Goal: Task Accomplishment & Management: Manage account settings

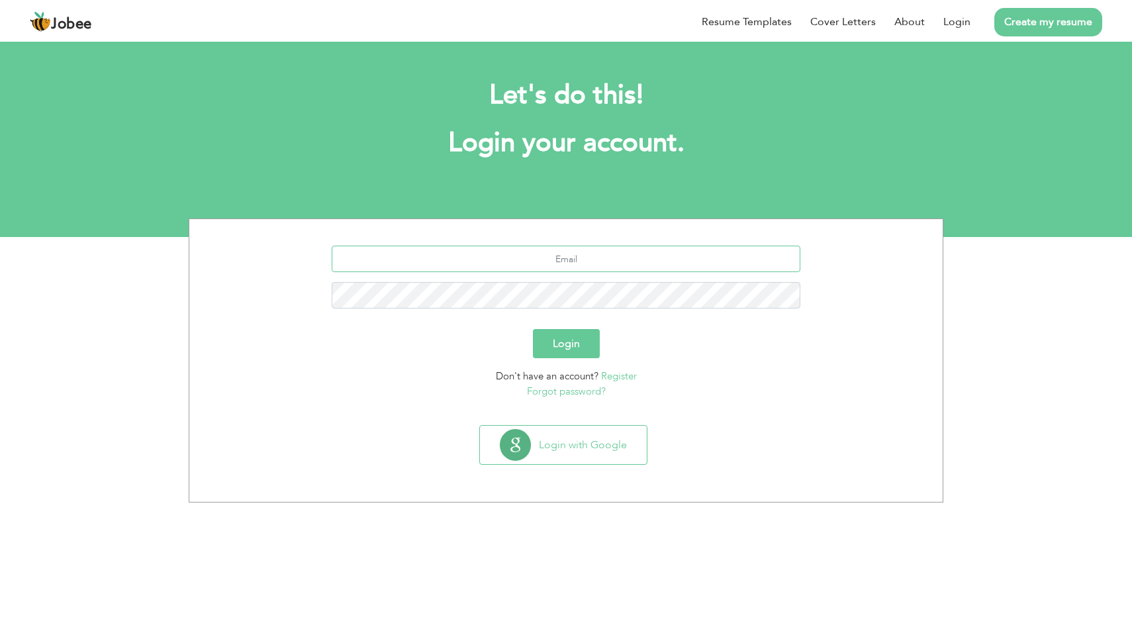
click at [603, 256] on input "text" at bounding box center [566, 259] width 469 height 26
type input "[EMAIL_ADDRESS][DOMAIN_NAME]"
click at [533, 329] on button "Login" at bounding box center [566, 343] width 67 height 29
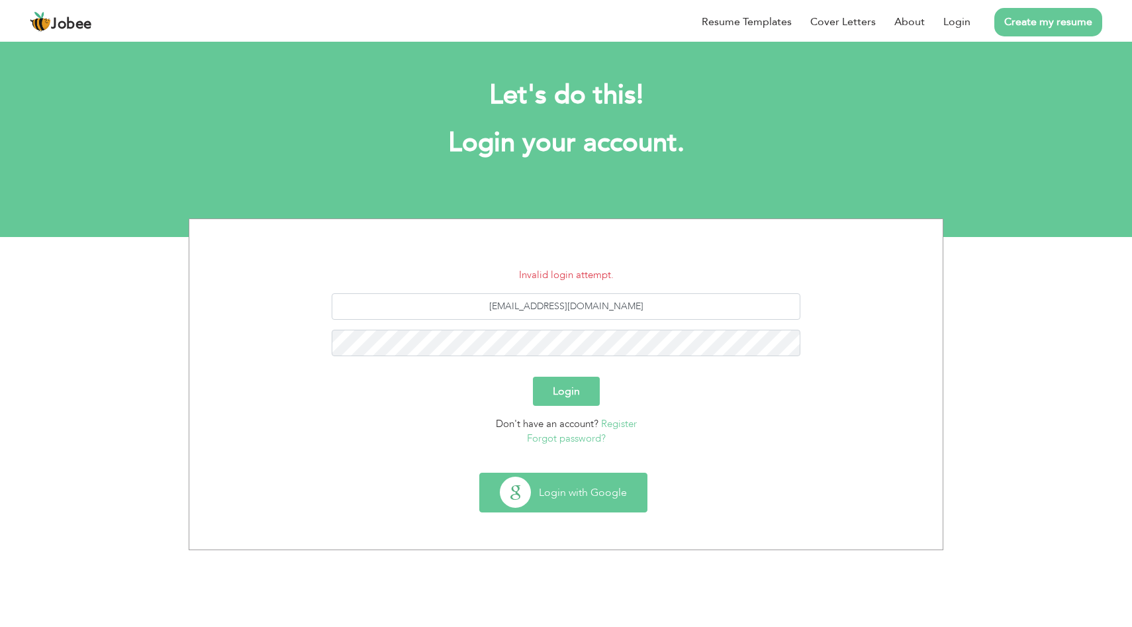
click at [581, 493] on button "Login with Google" at bounding box center [563, 492] width 167 height 38
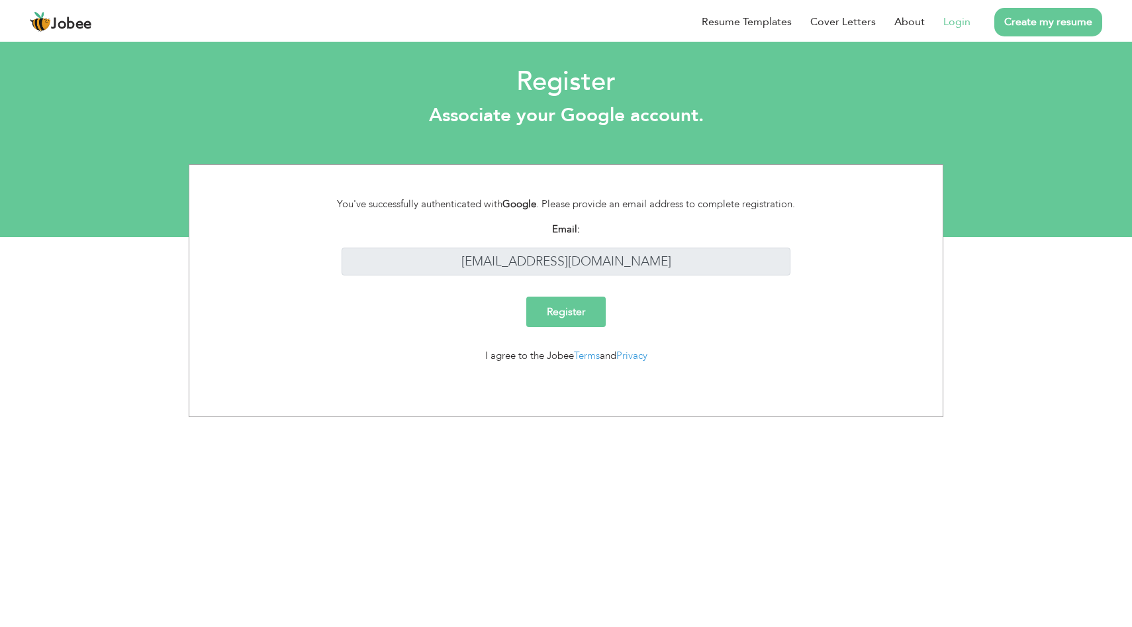
click at [964, 19] on link "Login" at bounding box center [956, 22] width 27 height 16
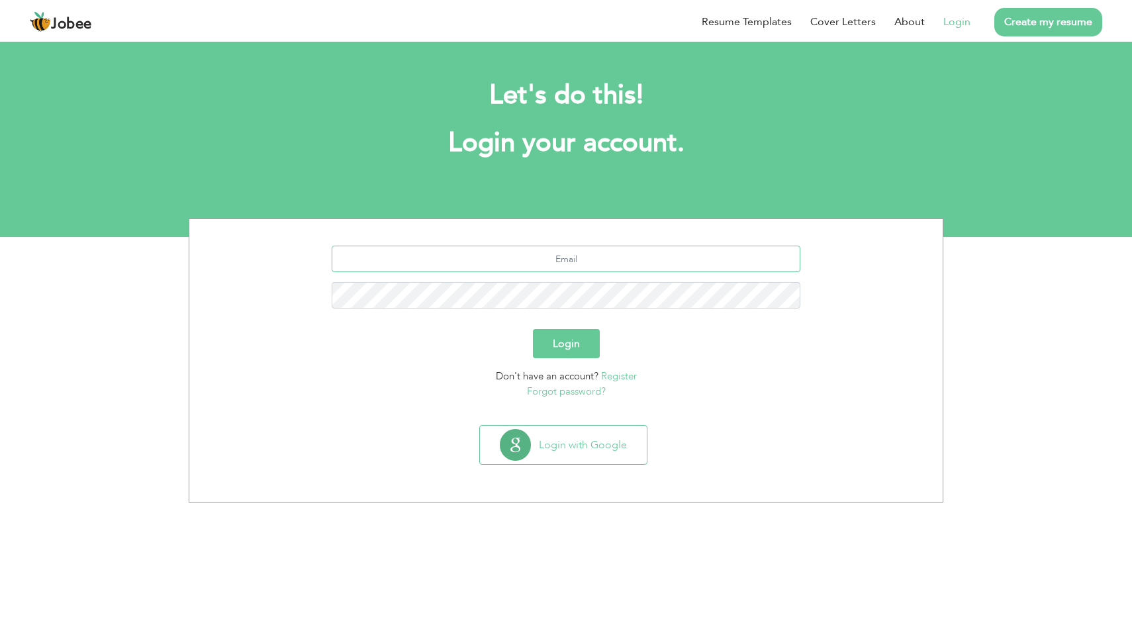
click at [605, 255] on input "text" at bounding box center [566, 259] width 469 height 26
type input "hamzahsp123@gmail.com"
click at [533, 329] on button "Login" at bounding box center [566, 343] width 67 height 29
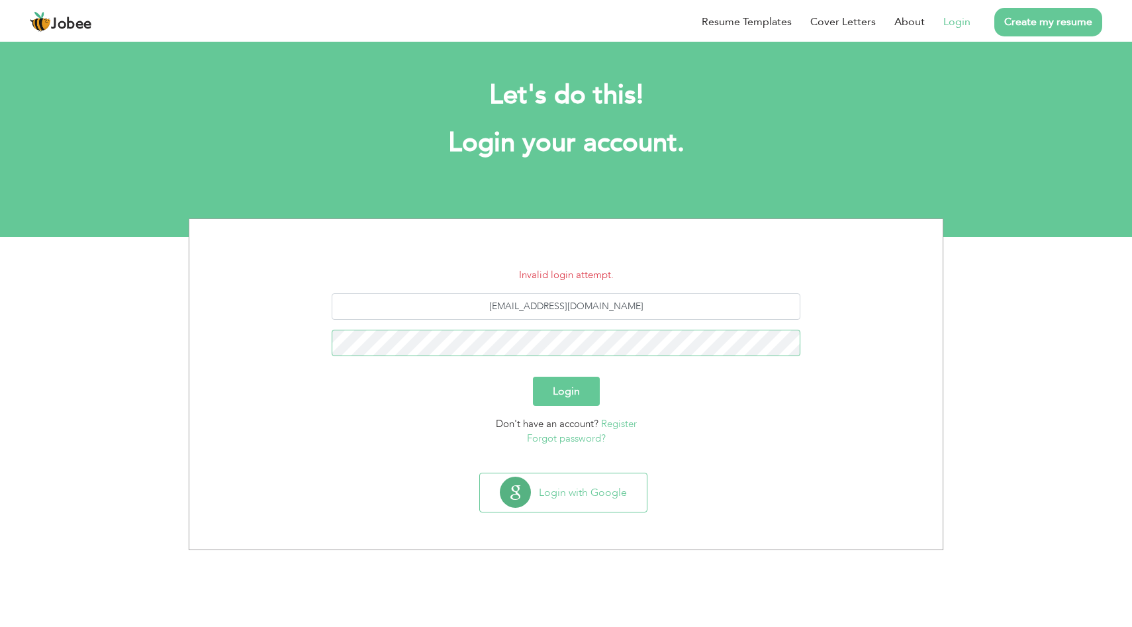
click at [533, 377] on button "Login" at bounding box center [566, 391] width 67 height 29
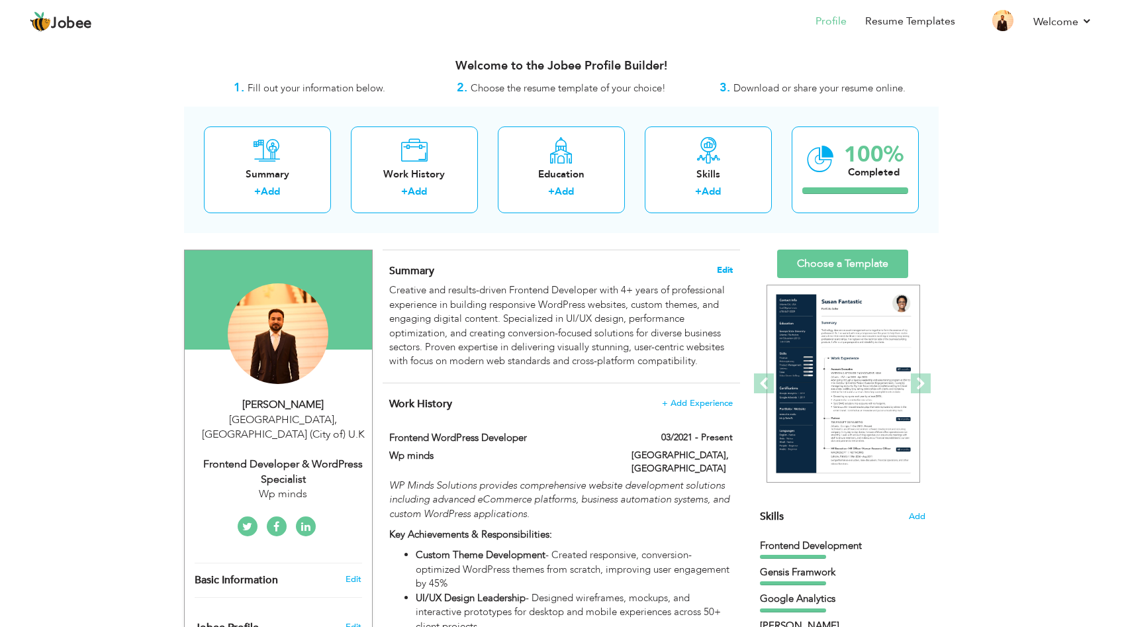
click at [725, 274] on span "Edit" at bounding box center [725, 269] width 16 height 9
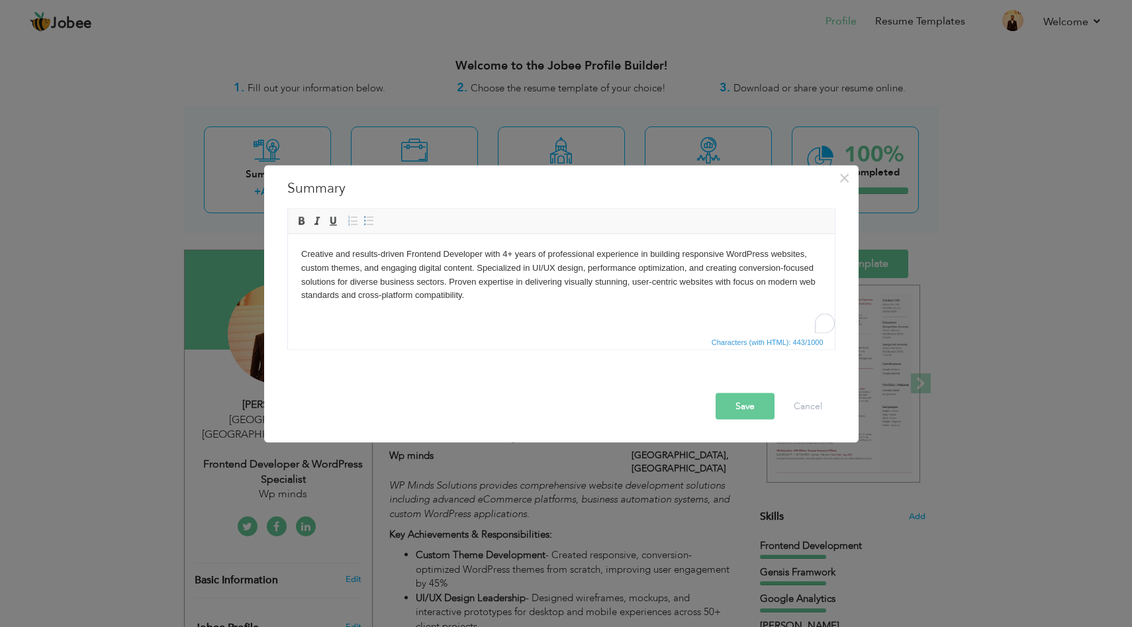
click at [532, 297] on body "Creative and results-driven Frontend Developer with 4+ years of professional ex…" at bounding box center [561, 274] width 520 height 55
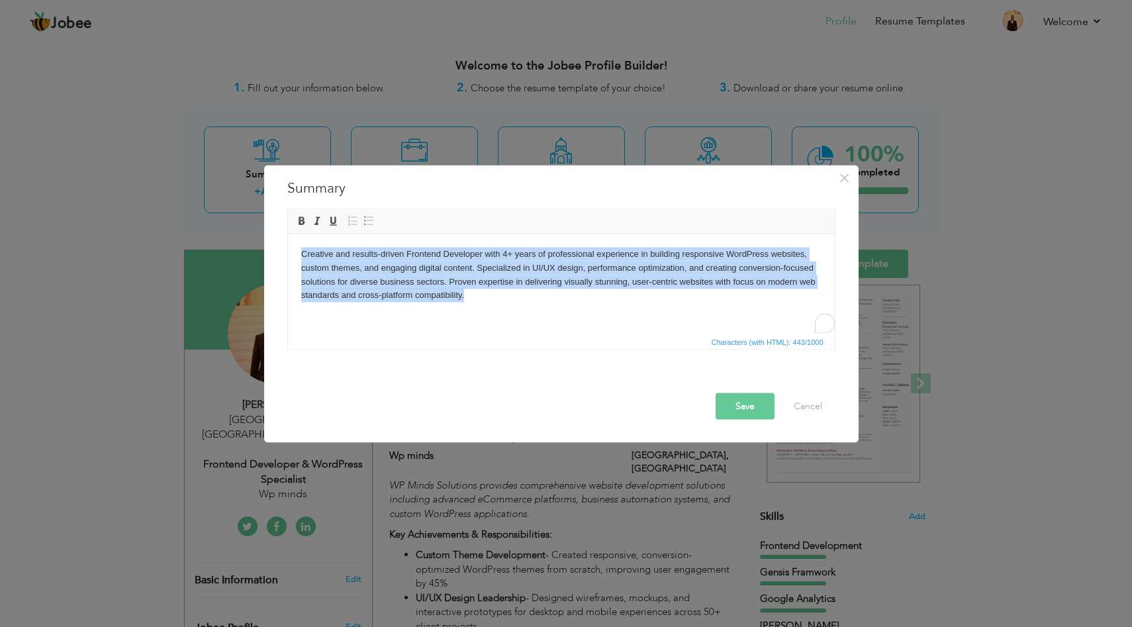
click at [532, 297] on body "Creative and results-driven Frontend Developer with 4+ years of professional ex…" at bounding box center [561, 274] width 520 height 55
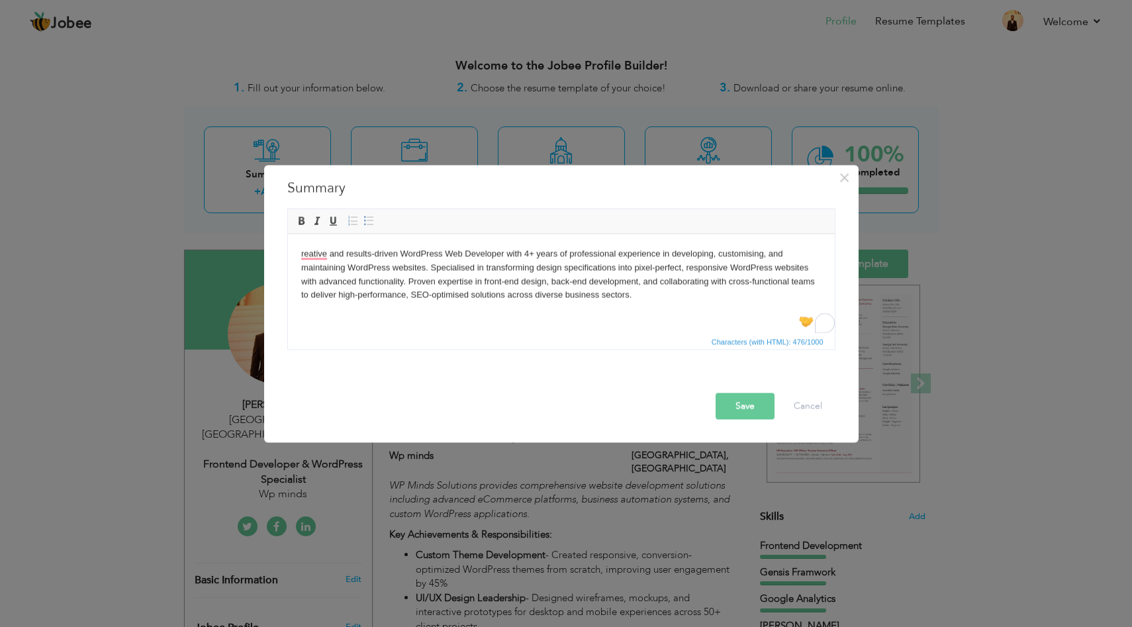
click at [736, 406] on button "Save" at bounding box center [745, 406] width 59 height 26
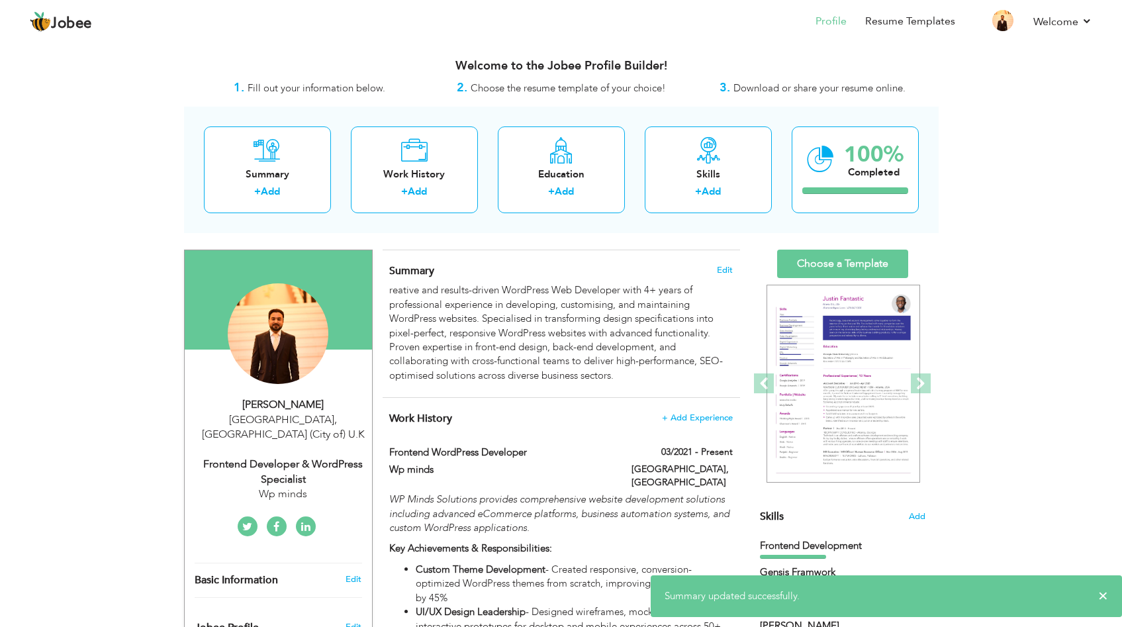
click at [302, 457] on div "Frontend Developer & WordPress Specialist" at bounding box center [283, 472] width 177 height 30
type input "[DEMOGRAPHIC_DATA]"
type input "Hamza"
type input "07397260020"
select select "number:225"
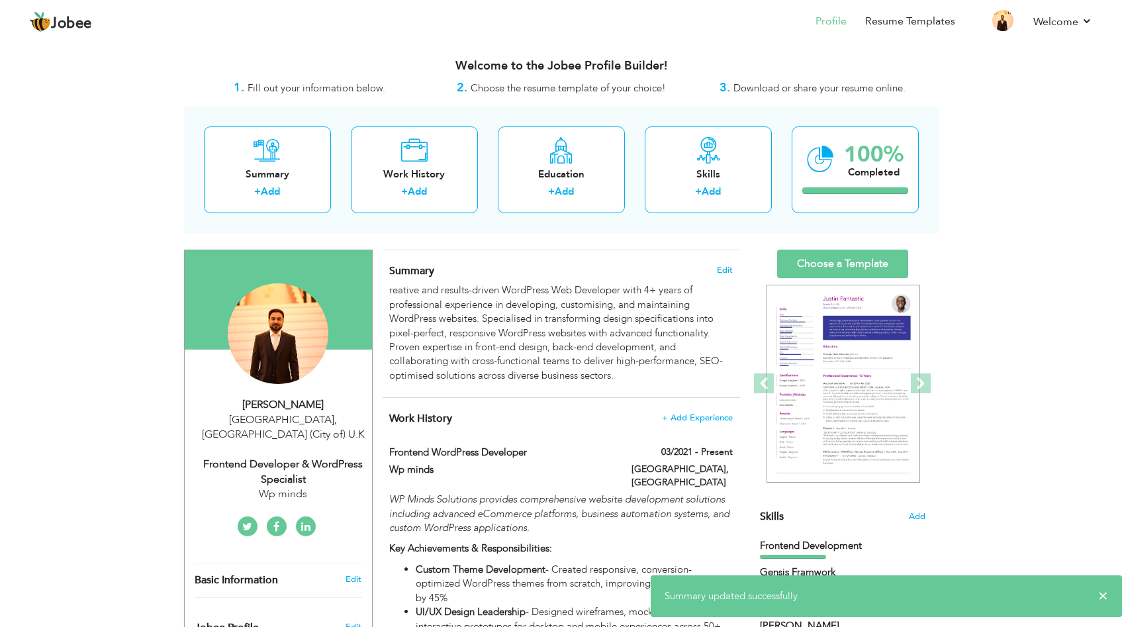
type input "[GEOGRAPHIC_DATA] (City of)"
type input "[GEOGRAPHIC_DATA]"
select select "number:6"
type input "Wp minds"
type input "Frontend Developer & WordPress Specialist"
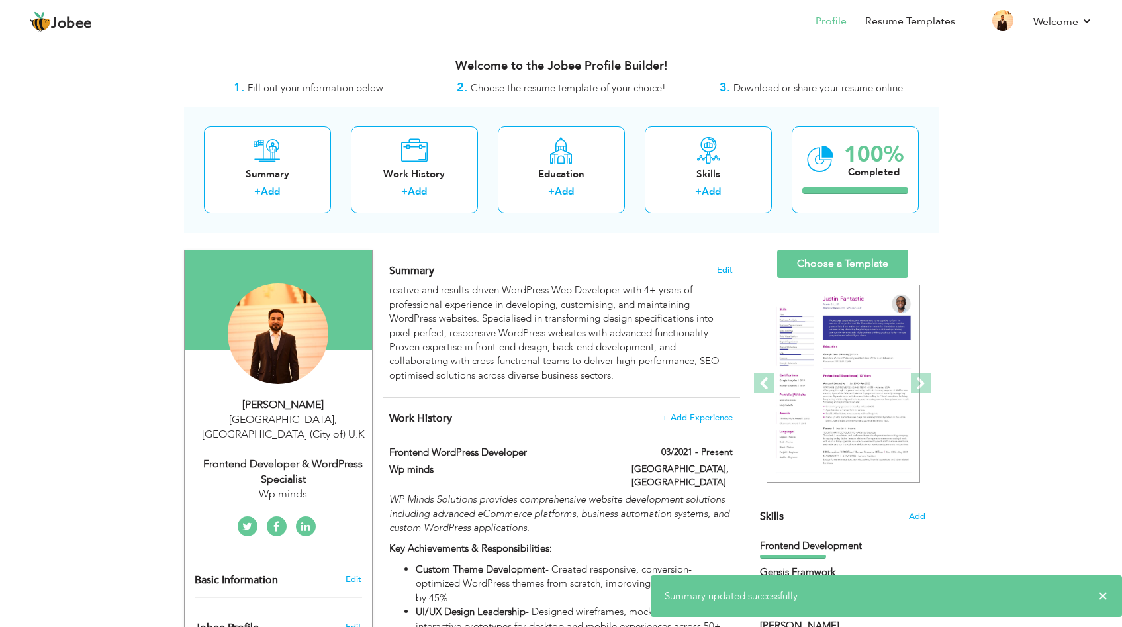
type input "https://www.linkedin.com/in/muhammad-hamza-2441851aa/"
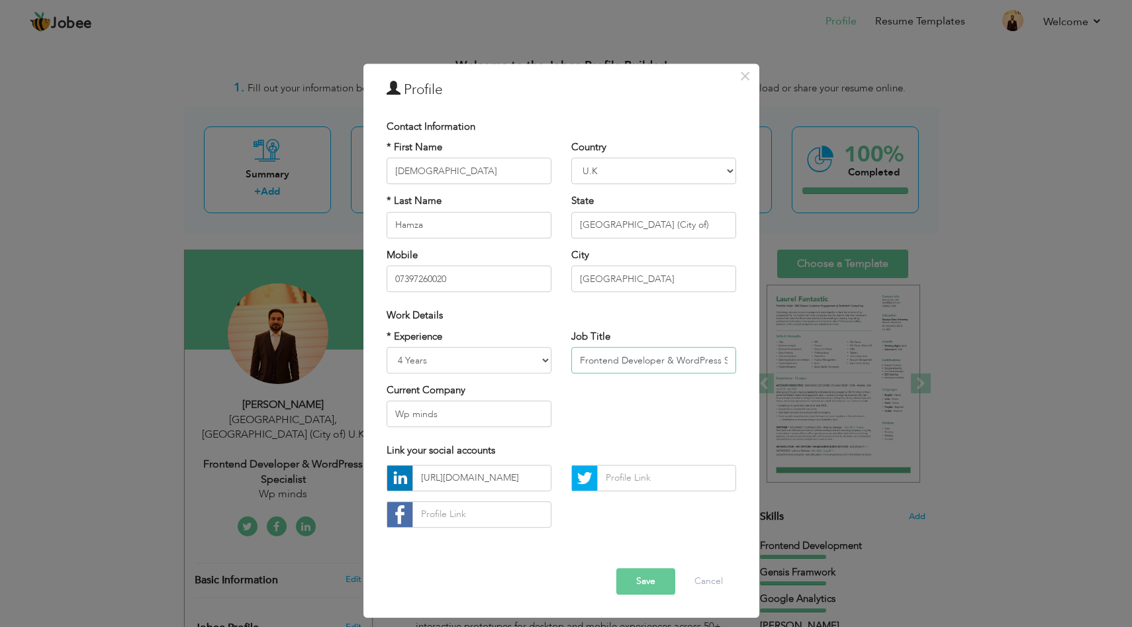
click at [601, 356] on input "Frontend Developer & WordPress Specialist" at bounding box center [653, 360] width 165 height 26
paste input "WordPress Web Developer & Custom Theme"
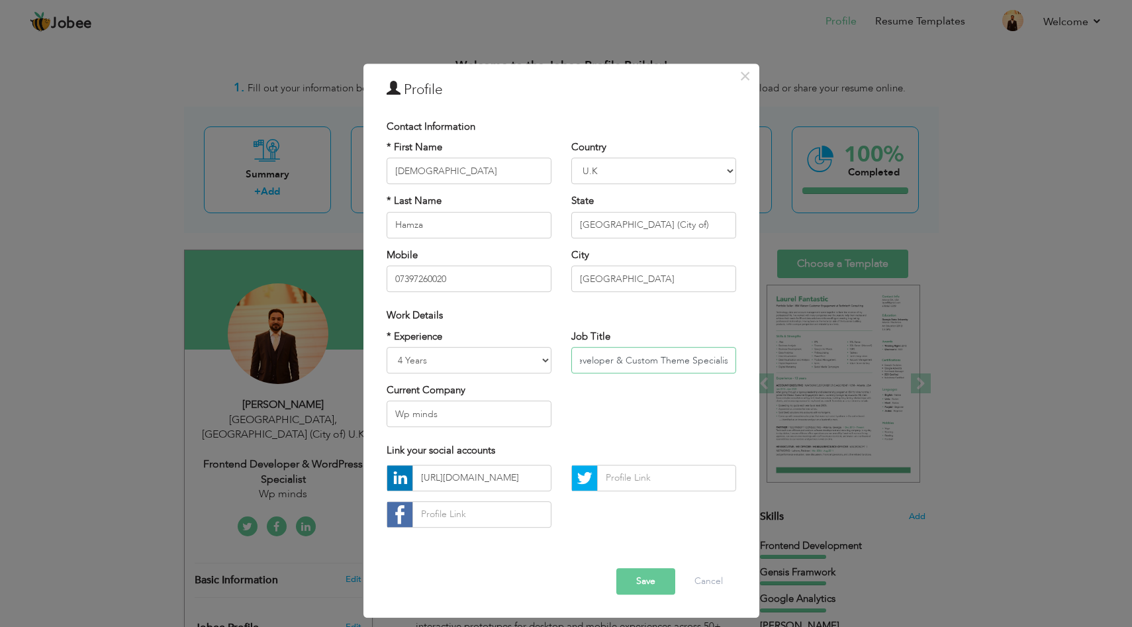
type input "WordPress Web Developer & Custom Theme Specialist"
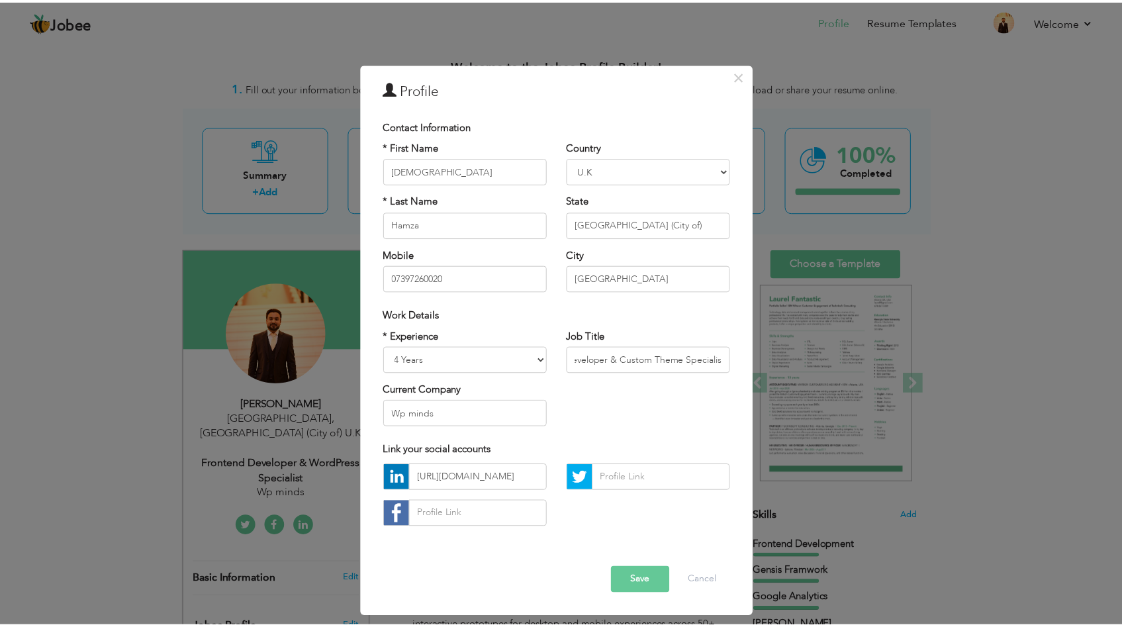
scroll to position [0, 0]
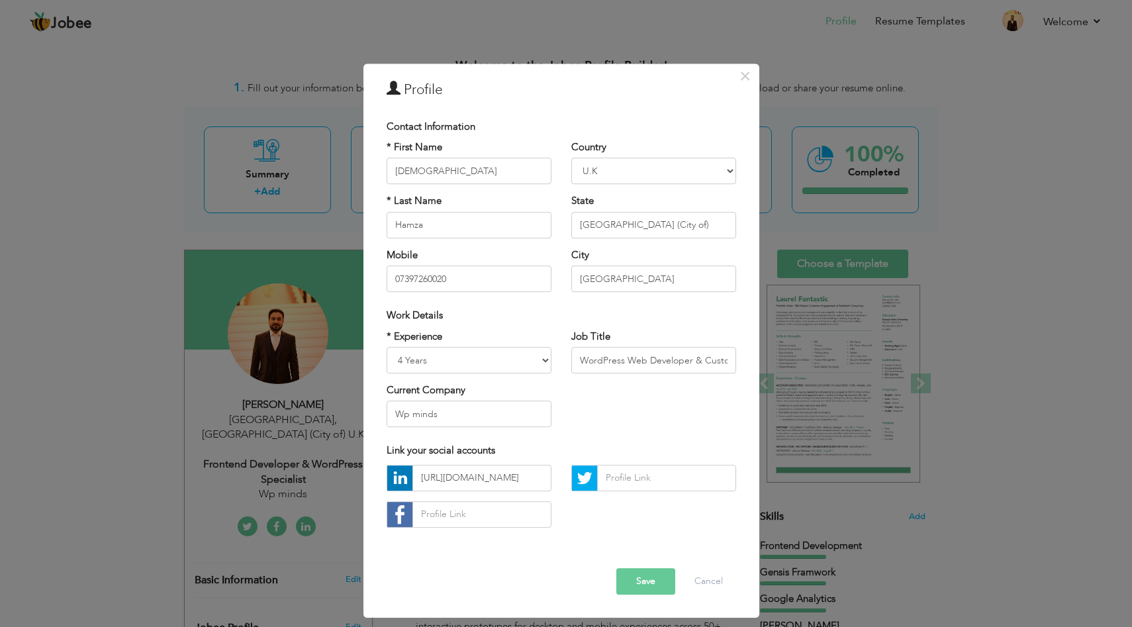
click at [654, 579] on button "Save" at bounding box center [645, 581] width 59 height 26
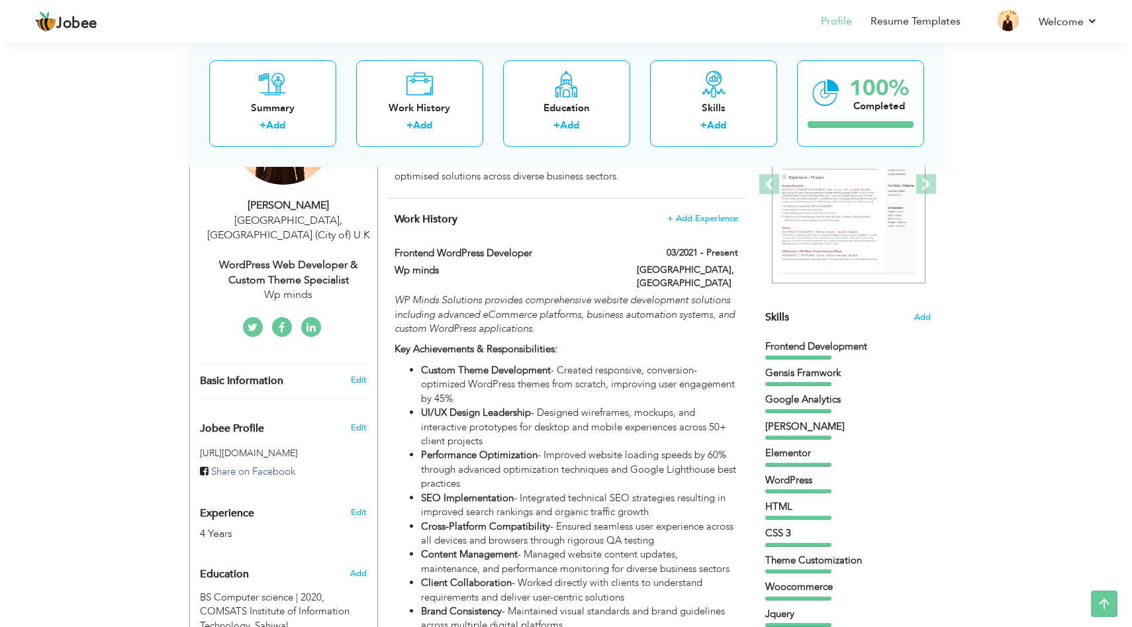
scroll to position [185, 0]
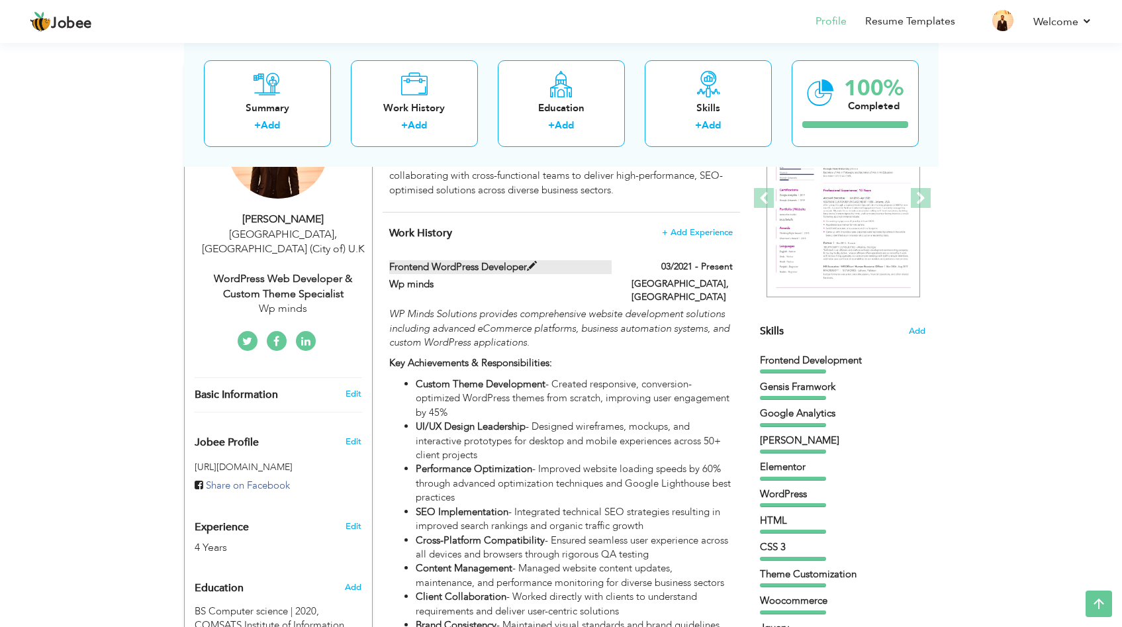
click at [537, 265] on span at bounding box center [532, 267] width 10 height 10
type input "Frontend WordPress Developer"
type input "Wp minds"
type input "03/2021"
type input "[GEOGRAPHIC_DATA]"
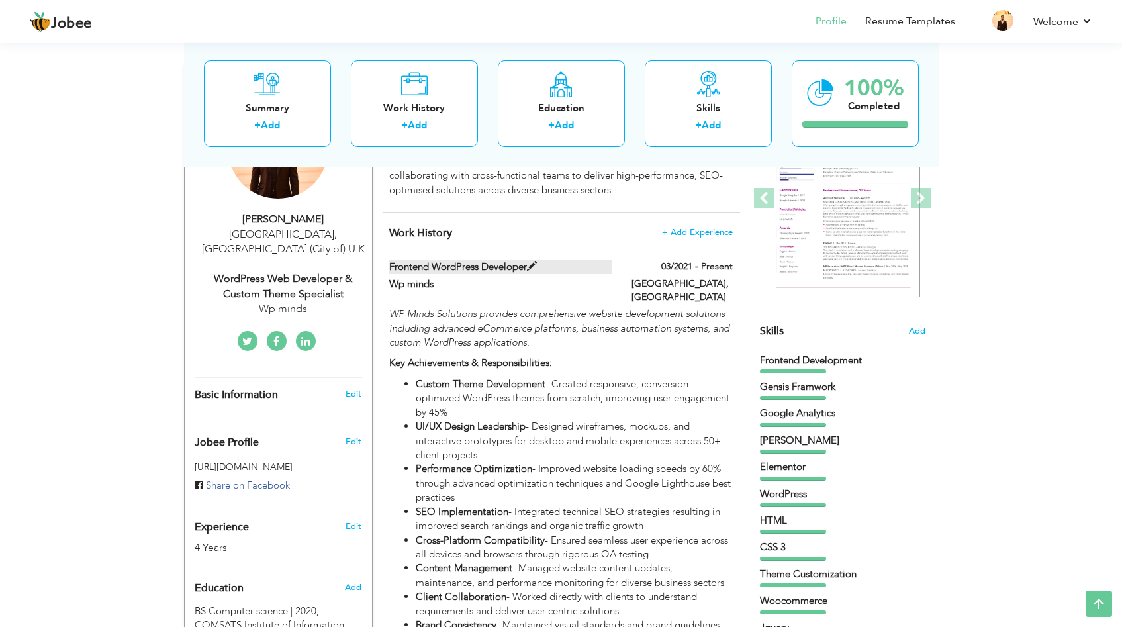
type input "[GEOGRAPHIC_DATA]"
checkbox input "true"
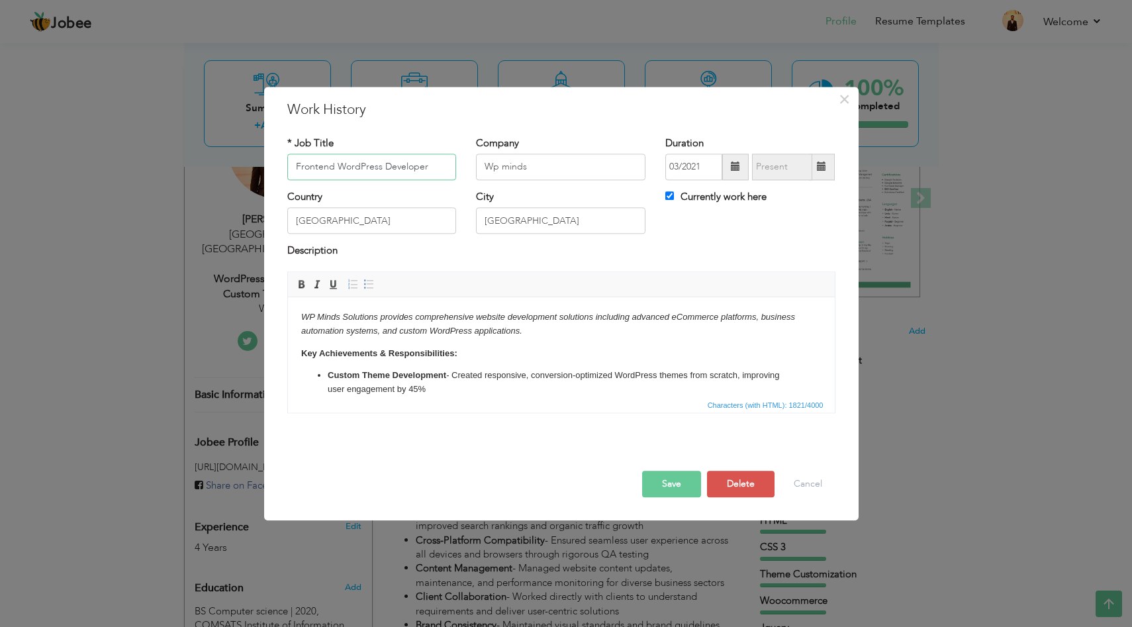
click at [429, 168] on input "Frontend WordPress Developer" at bounding box center [371, 167] width 169 height 26
paste input "WordPress Web Developer | Front-End"
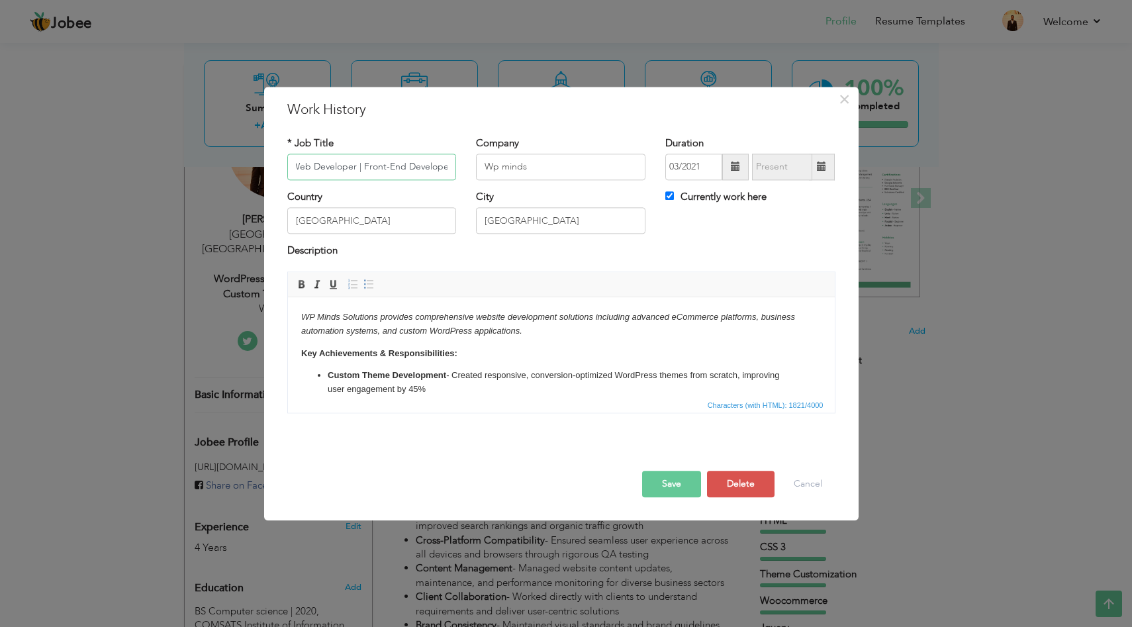
type input "WordPress Web Developer | Front-End Developer"
click at [672, 485] on button "Save" at bounding box center [671, 484] width 59 height 26
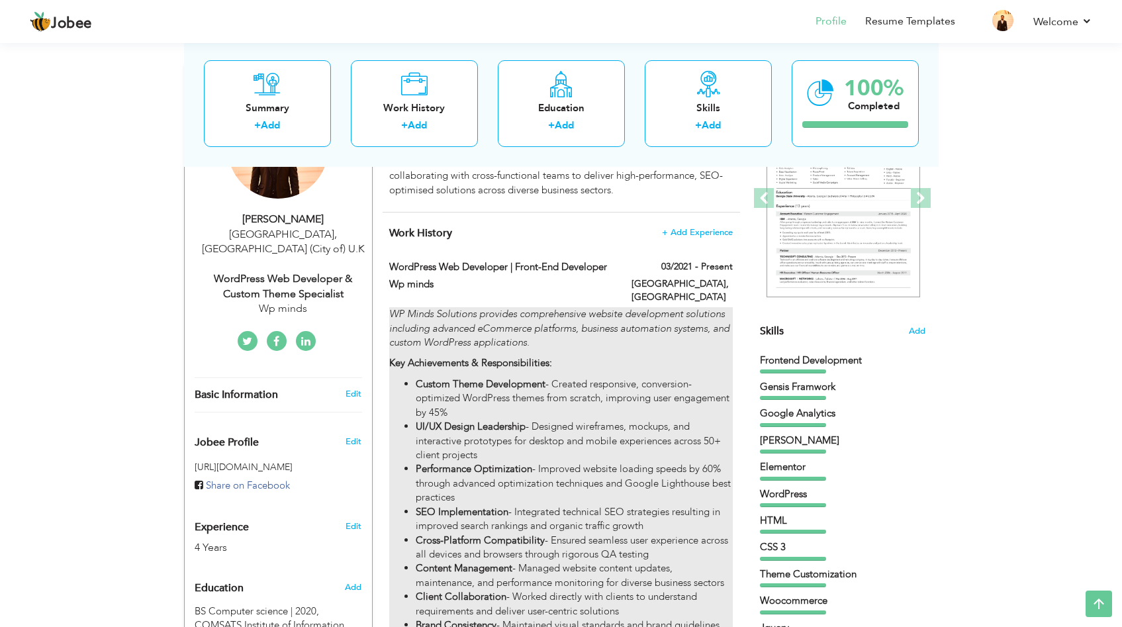
click at [507, 309] on em "WP Minds Solutions provides comprehensive website development solutions includi…" at bounding box center [559, 328] width 340 height 42
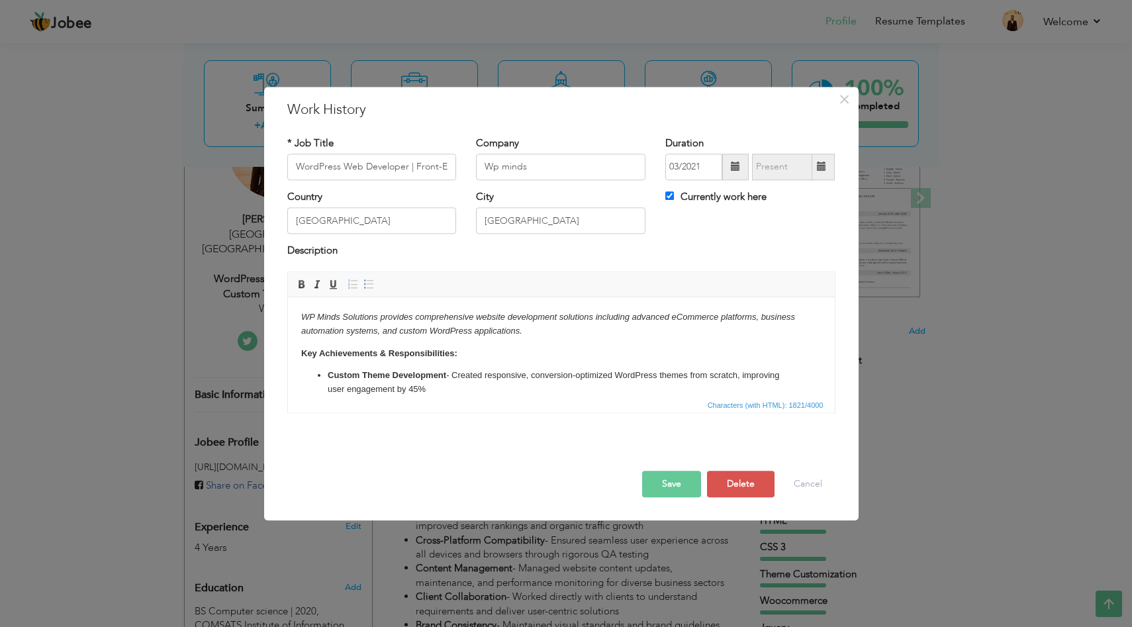
click at [432, 330] on em "WP Minds Solutions provides comprehensive website development solutions includi…" at bounding box center [548, 324] width 494 height 24
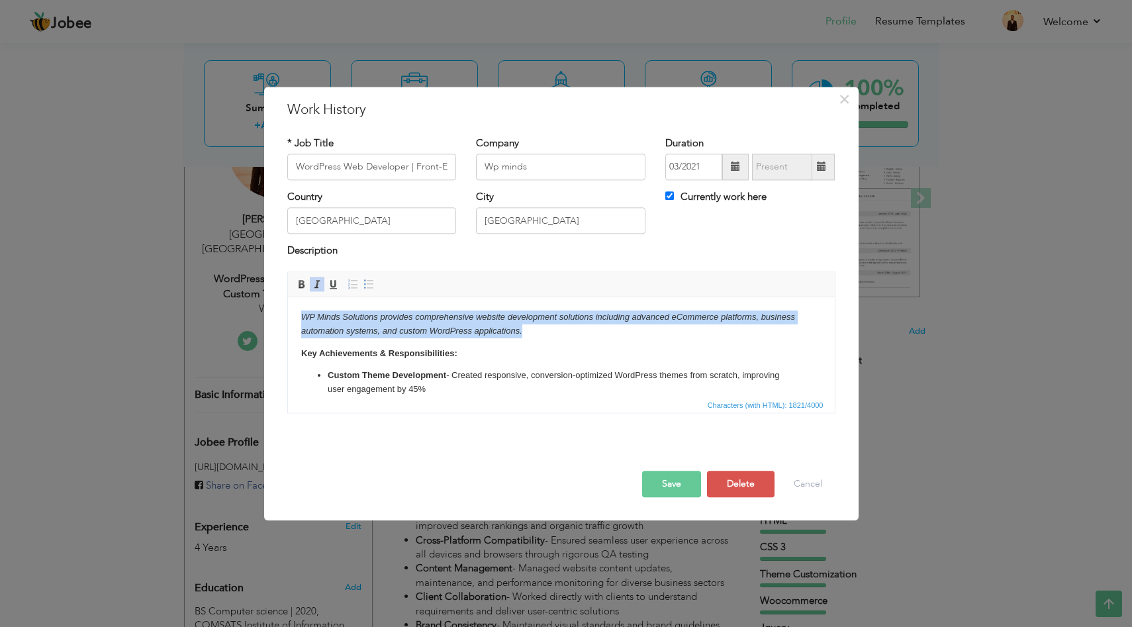
click at [432, 330] on em "WP Minds Solutions provides comprehensive website development solutions includi…" at bounding box center [548, 324] width 494 height 24
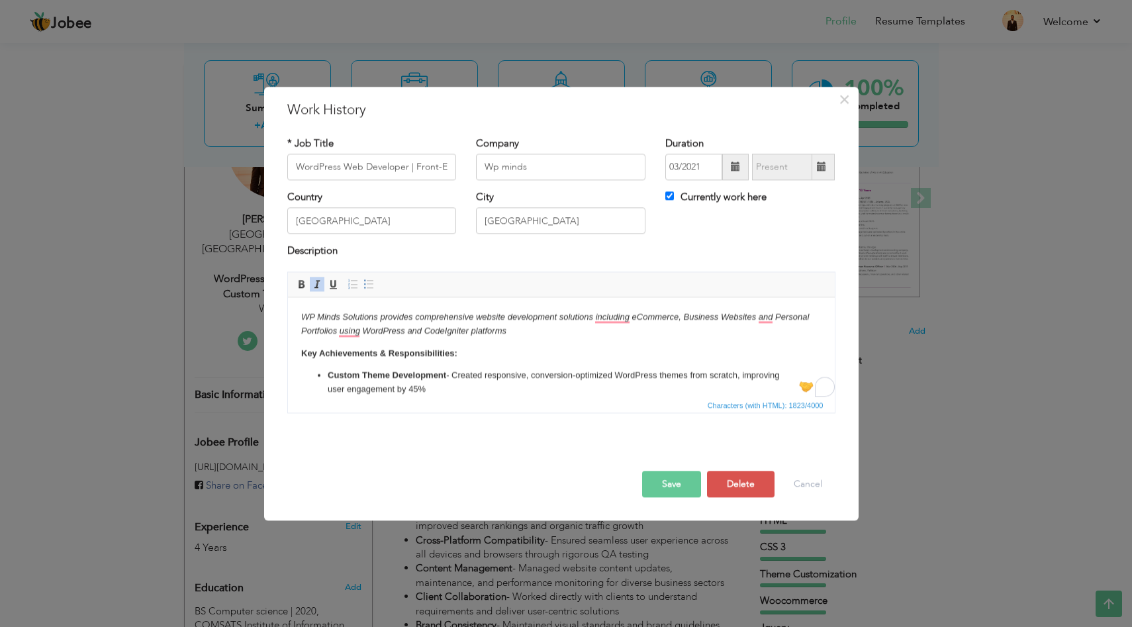
click at [329, 379] on strong "Custom Theme Development" at bounding box center [386, 375] width 119 height 10
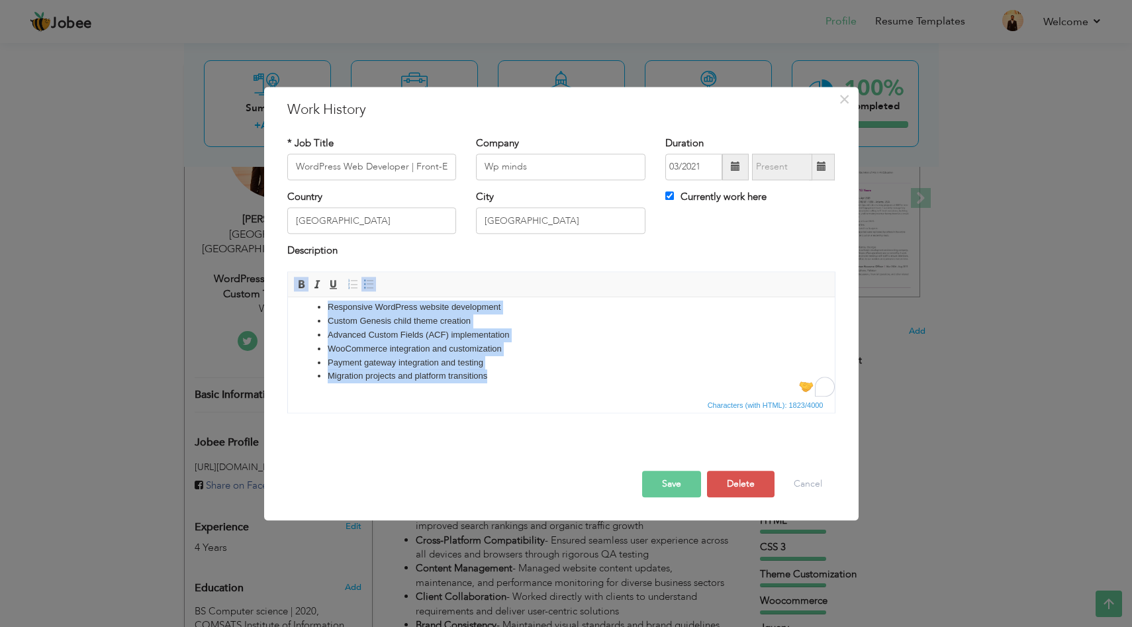
scroll to position [292, 0]
drag, startPoint x: 320, startPoint y: 376, endPoint x: 355, endPoint y: 417, distance: 54.0
click at [355, 397] on html "WP Minds Solutions provides comprehensive website development solutions includi…" at bounding box center [560, 200] width 547 height 391
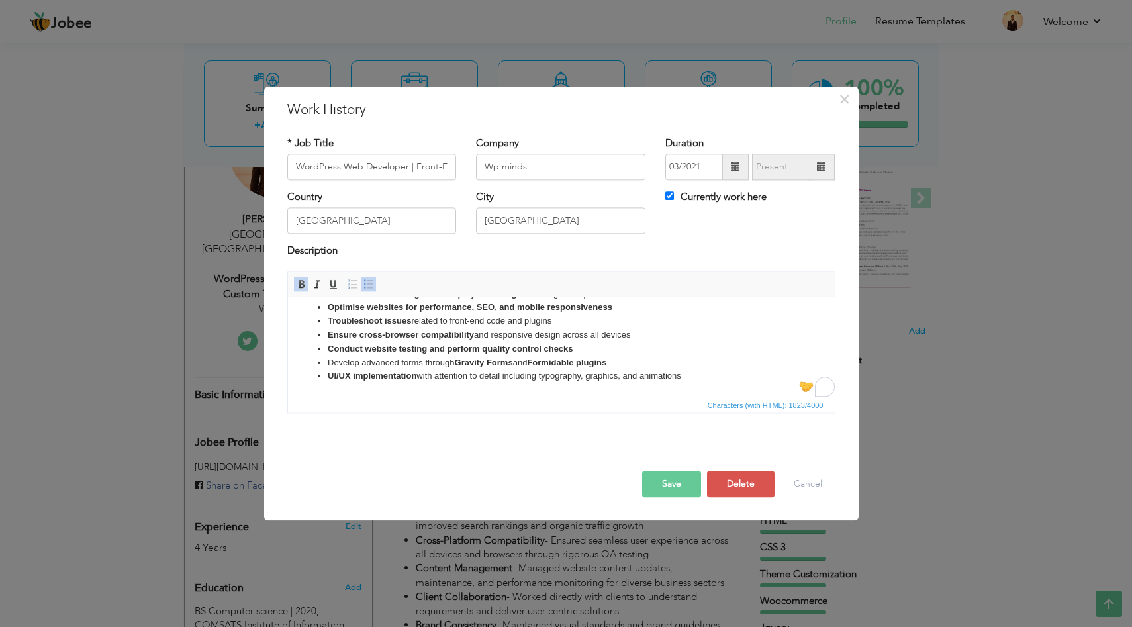
scroll to position [137, 0]
click at [671, 491] on button "Save" at bounding box center [671, 484] width 59 height 26
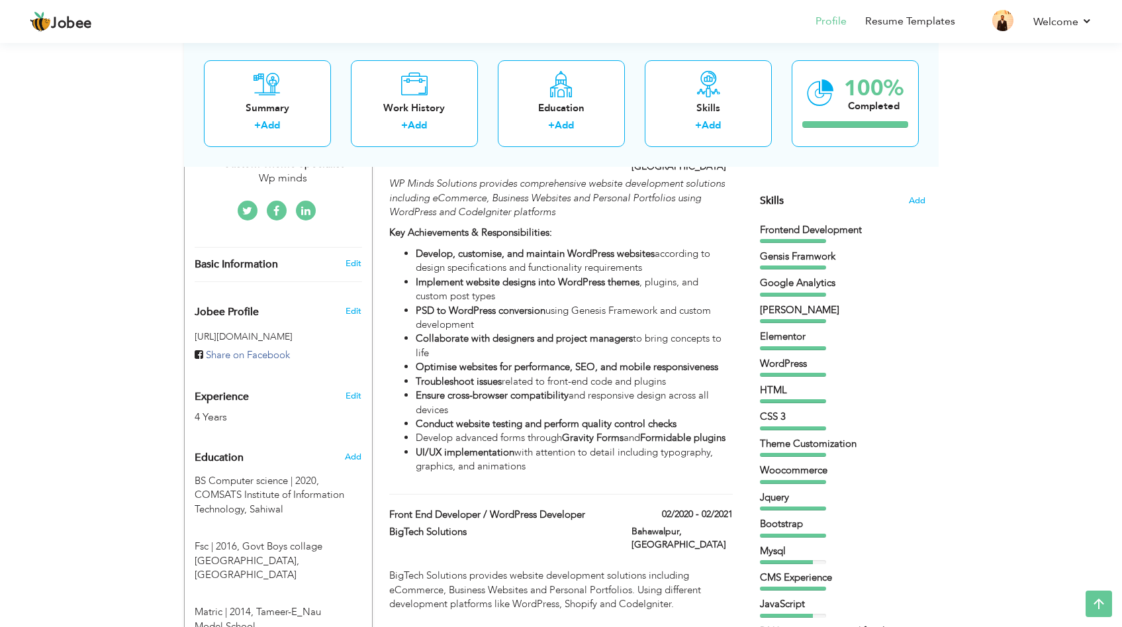
scroll to position [298, 0]
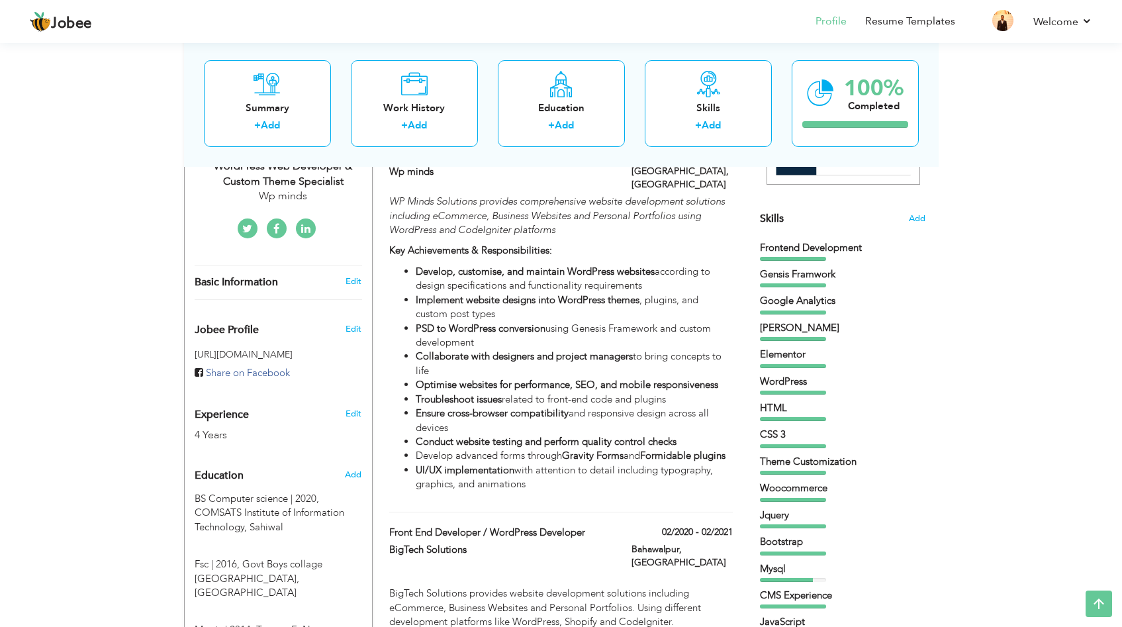
drag, startPoint x: 1132, startPoint y: 285, endPoint x: 1132, endPoint y: 197, distance: 88.1
click at [1122, 197] on html "Jobee Profile Resume Templates Resume Templates Cover Letters About My Resume W…" at bounding box center [561, 15] width 1122 height 627
click at [917, 218] on span "Add" at bounding box center [916, 219] width 17 height 13
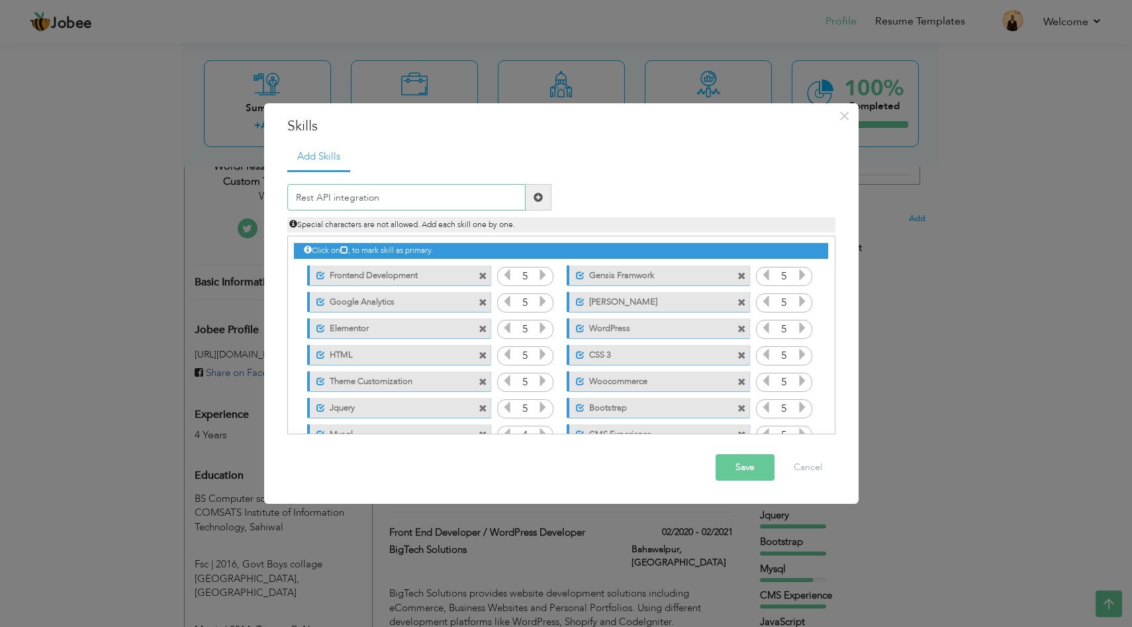
type input "Rest API integration"
click at [534, 197] on span at bounding box center [538, 197] width 9 height 9
click at [756, 468] on button "Save" at bounding box center [745, 467] width 59 height 26
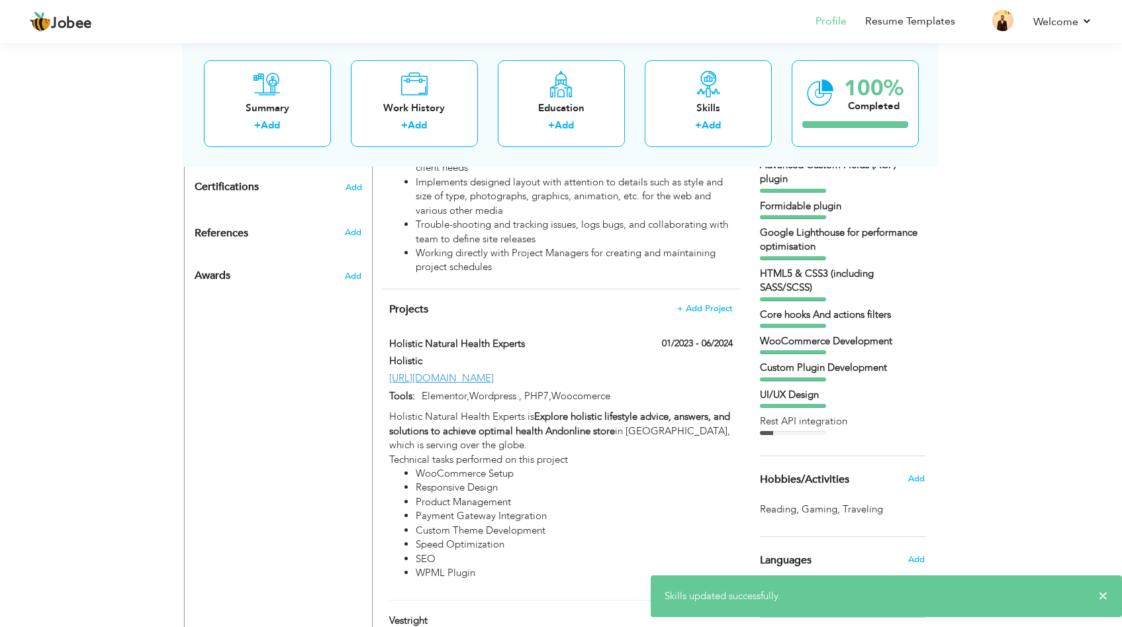
scroll to position [822, 0]
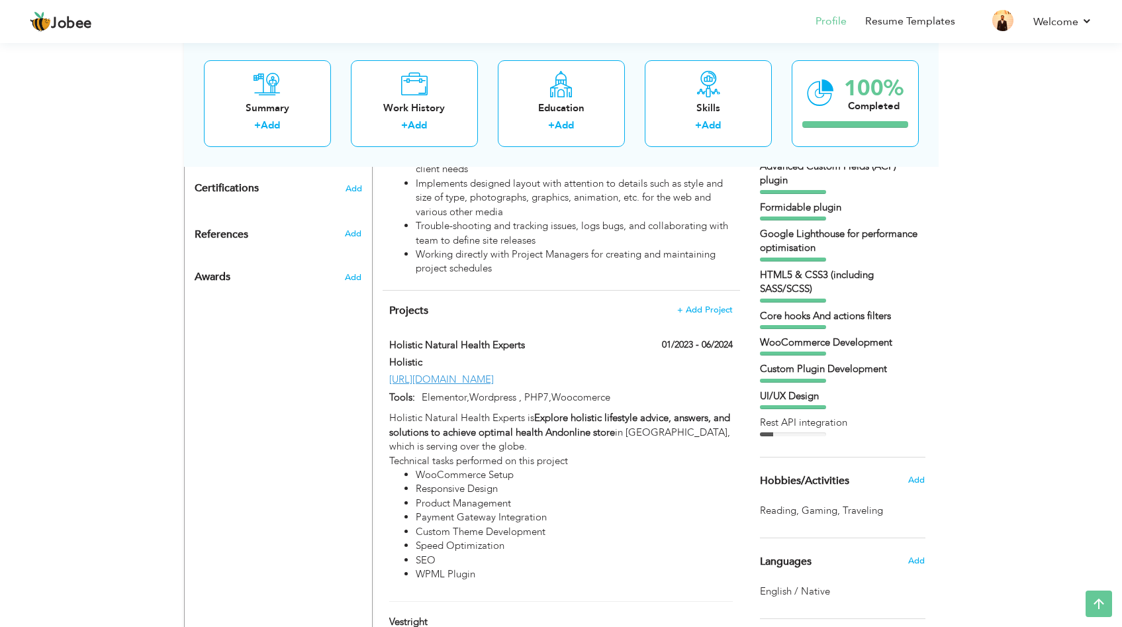
click at [779, 430] on div "Rest API integration" at bounding box center [843, 423] width 166 height 14
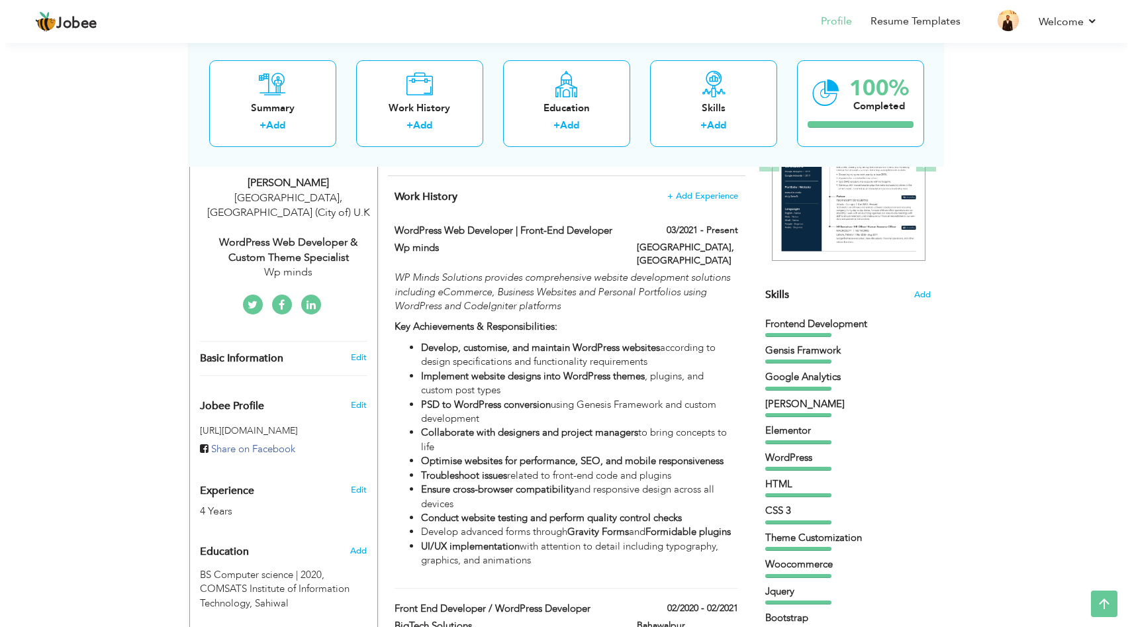
scroll to position [213, 0]
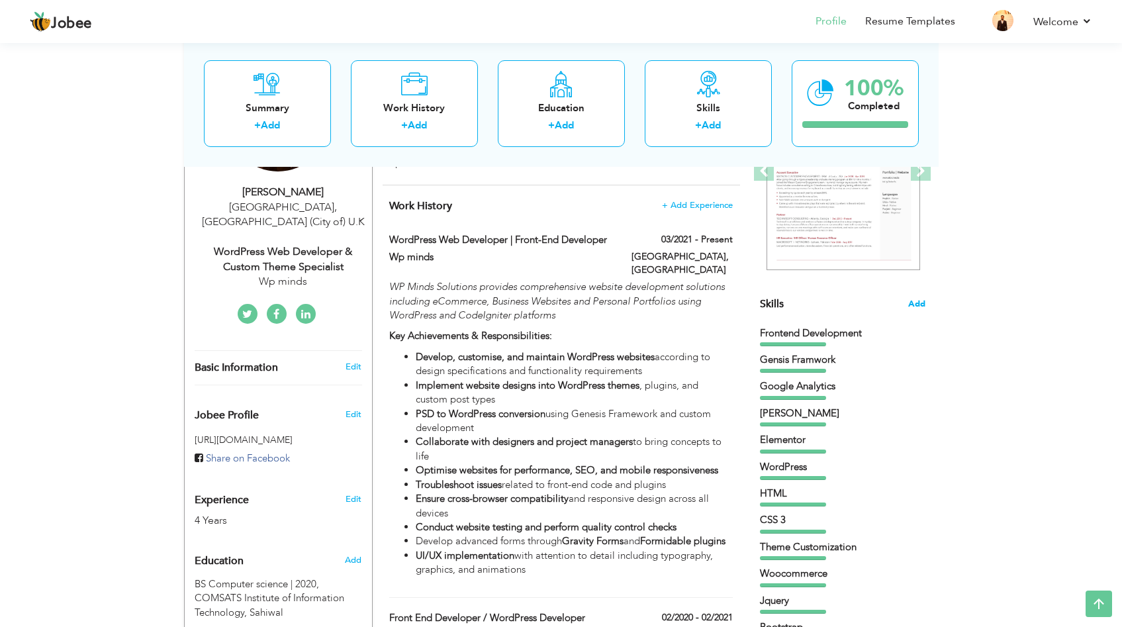
click at [918, 299] on span "Add" at bounding box center [916, 304] width 17 height 13
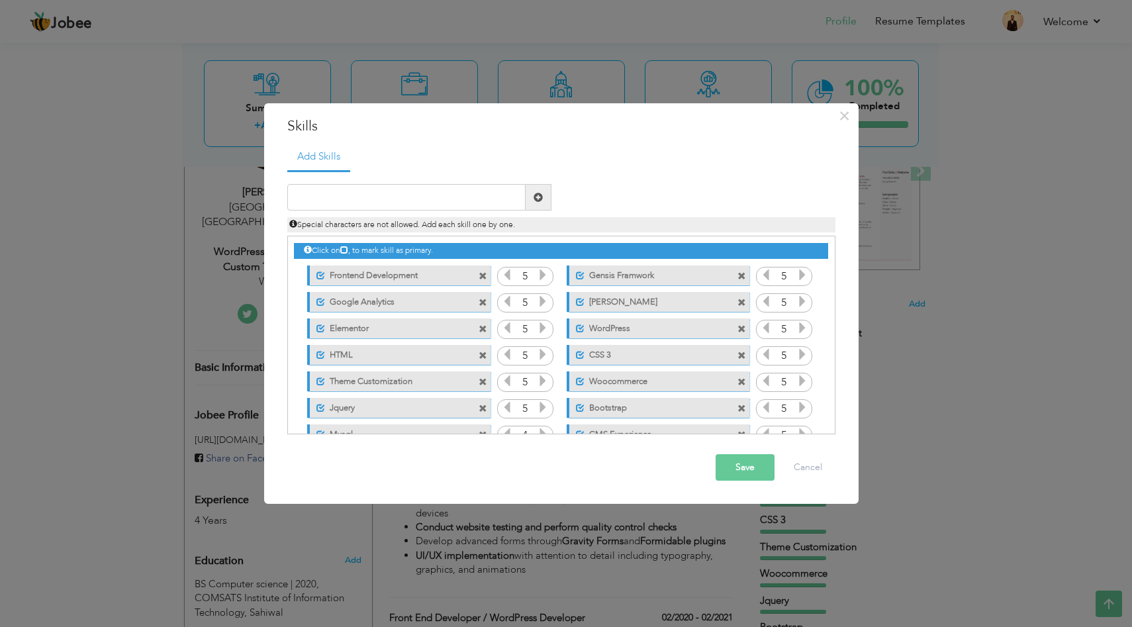
scroll to position [189, 0]
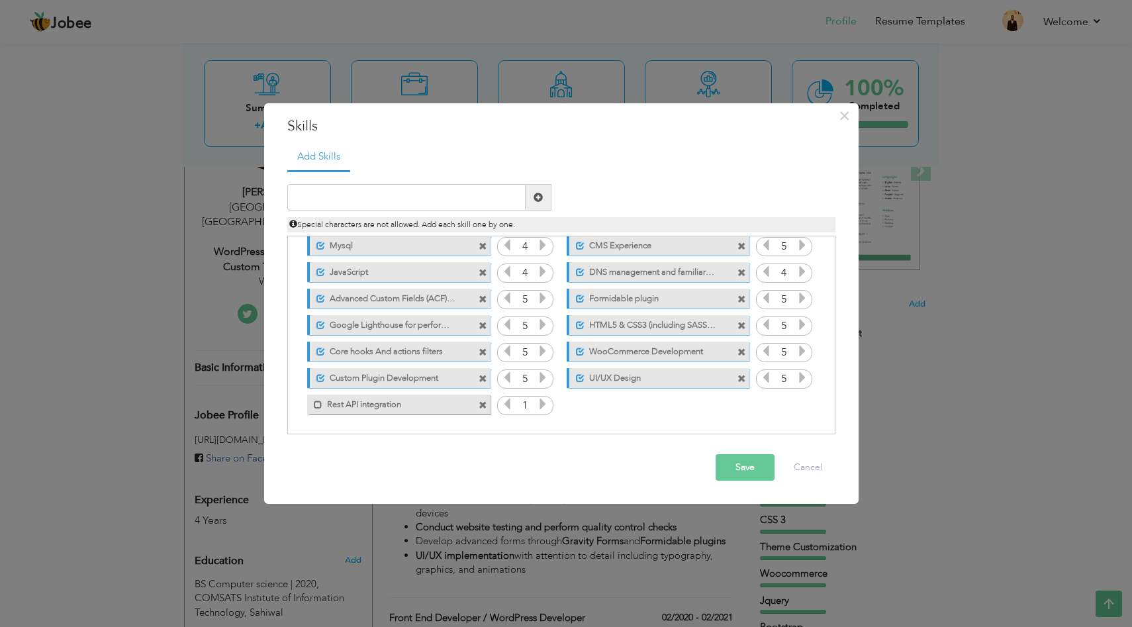
click at [425, 400] on label "Rest API integration" at bounding box center [389, 403] width 134 height 17
click at [459, 402] on div "Unmark as primary skill. Rest API integration" at bounding box center [398, 405] width 183 height 20
click at [482, 403] on span at bounding box center [483, 405] width 9 height 9
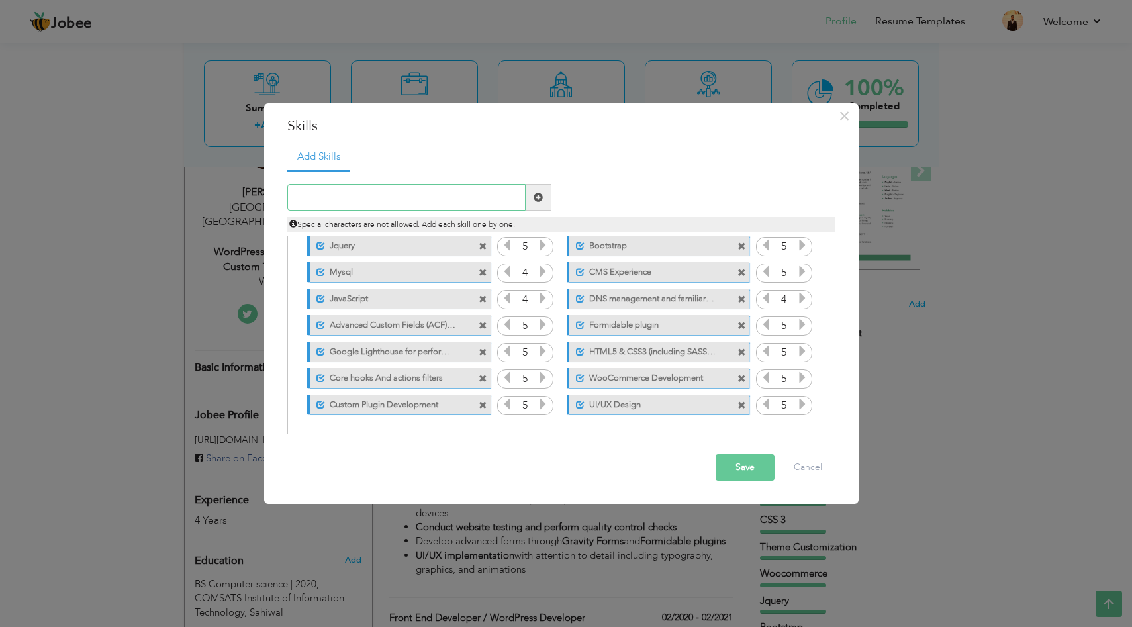
click at [482, 205] on input "text" at bounding box center [406, 197] width 238 height 26
paste input "RESTful APIs & Third-party Integrations"
type input "RESTful APIs & Third-party Integrations"
click at [539, 205] on span at bounding box center [539, 197] width 26 height 26
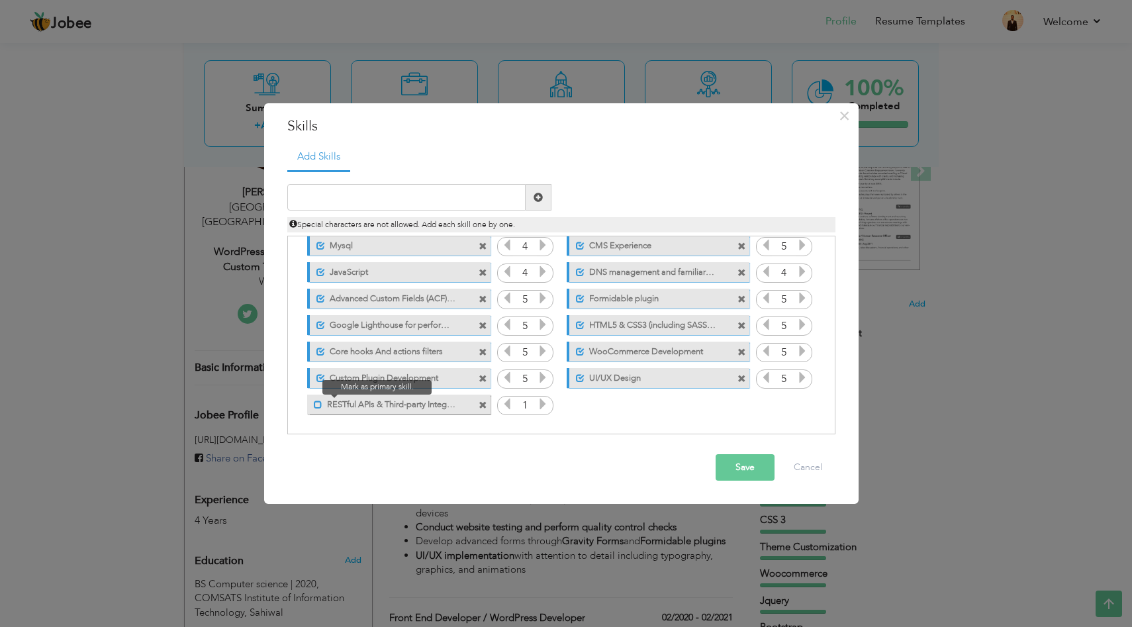
click at [316, 407] on span at bounding box center [318, 405] width 9 height 9
click at [542, 409] on icon at bounding box center [543, 404] width 12 height 12
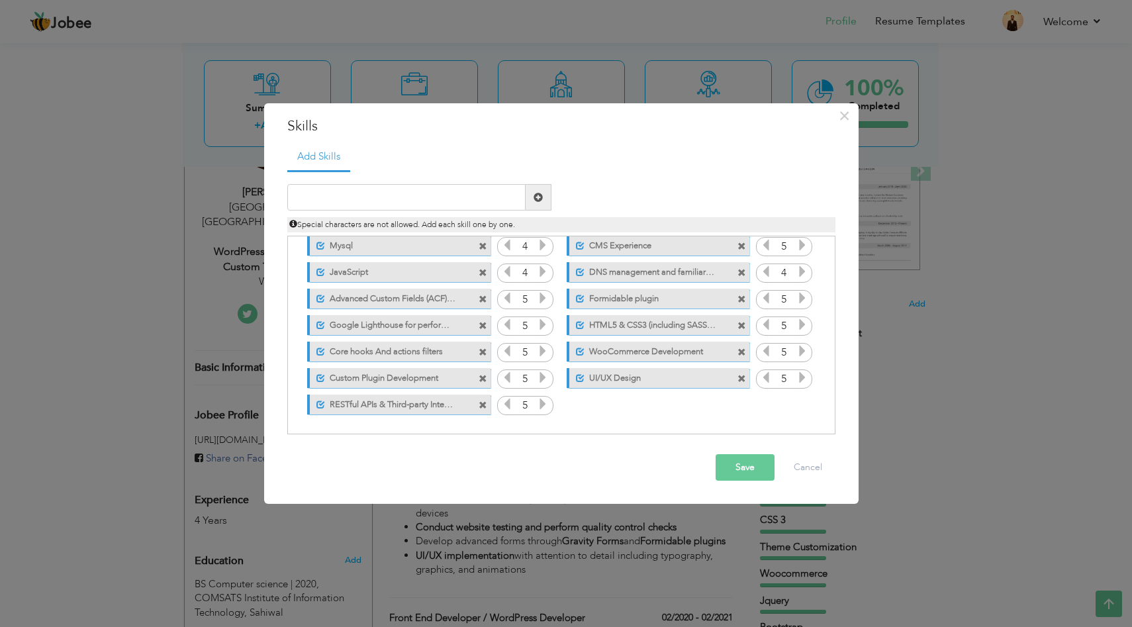
click at [750, 470] on button "Save" at bounding box center [745, 467] width 59 height 26
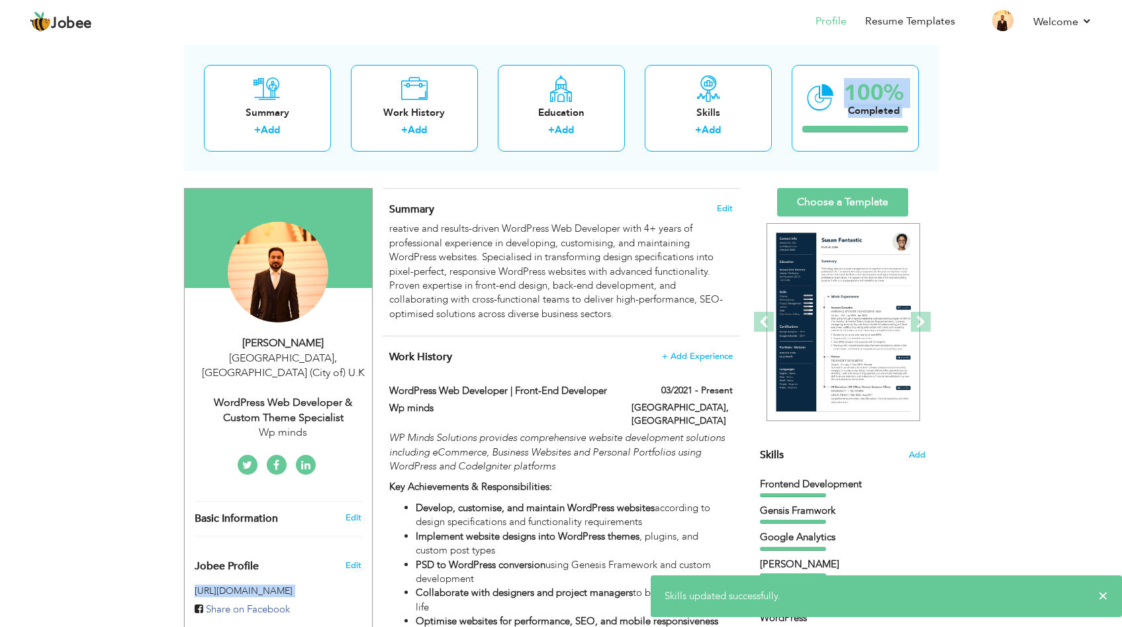
scroll to position [0, 0]
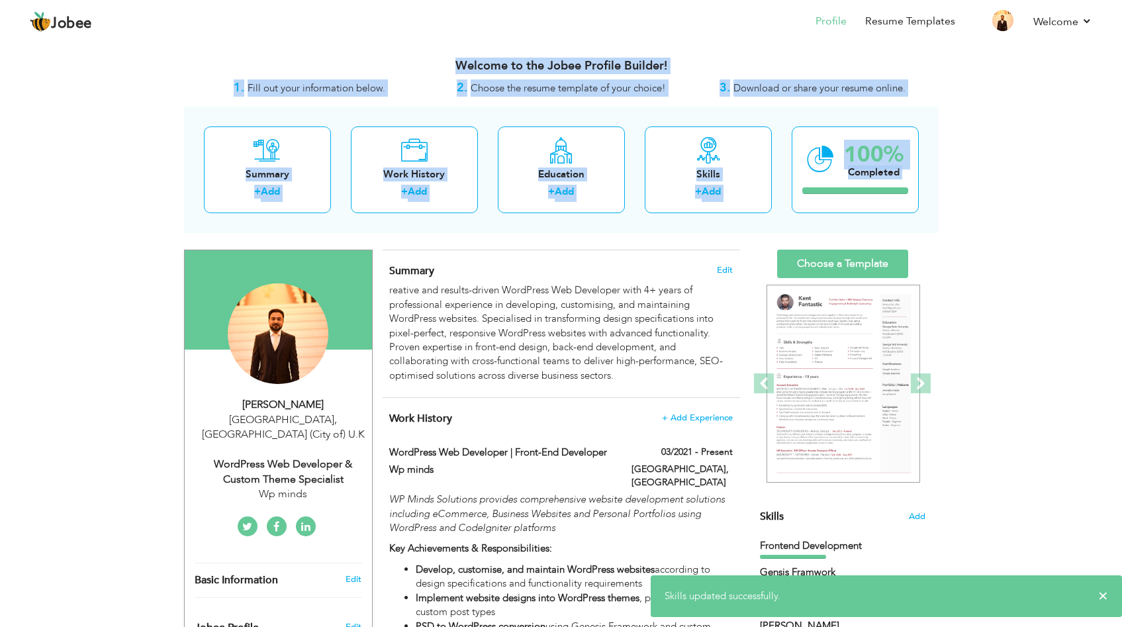
drag, startPoint x: 1132, startPoint y: 142, endPoint x: 1132, endPoint y: 58, distance: 84.1
click at [1122, 58] on html "Jobee Profile Resume Templates Resume Templates Cover Letters About My Resume W…" at bounding box center [561, 313] width 1122 height 627
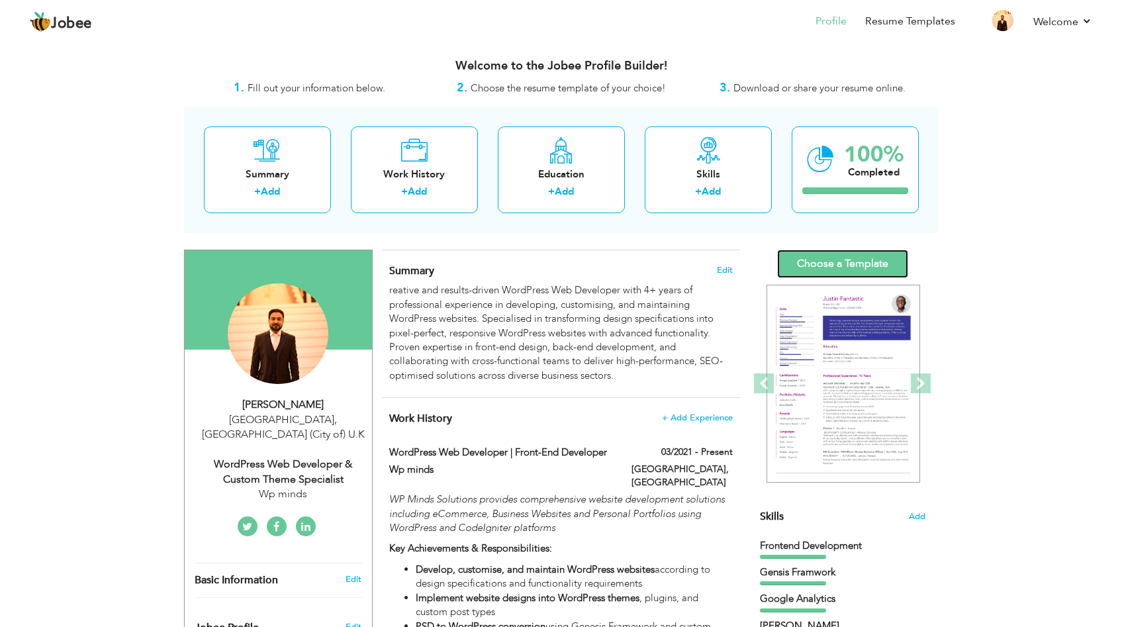
click at [833, 266] on link "Choose a Template" at bounding box center [842, 264] width 131 height 28
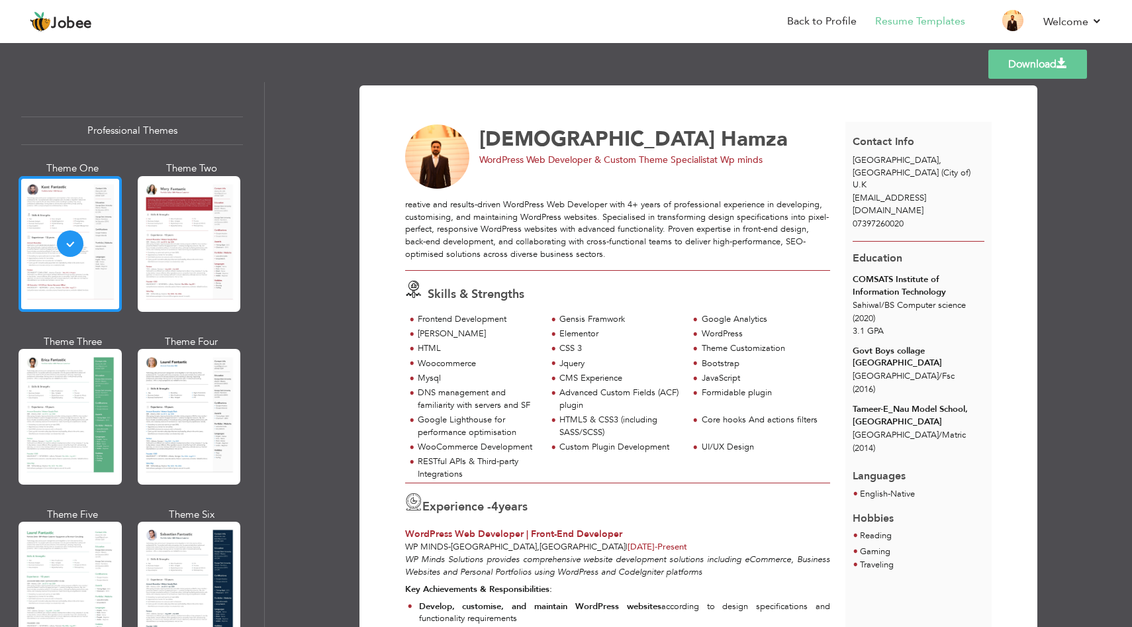
click at [97, 246] on div at bounding box center [70, 244] width 103 height 136
click at [202, 278] on div at bounding box center [189, 244] width 103 height 136
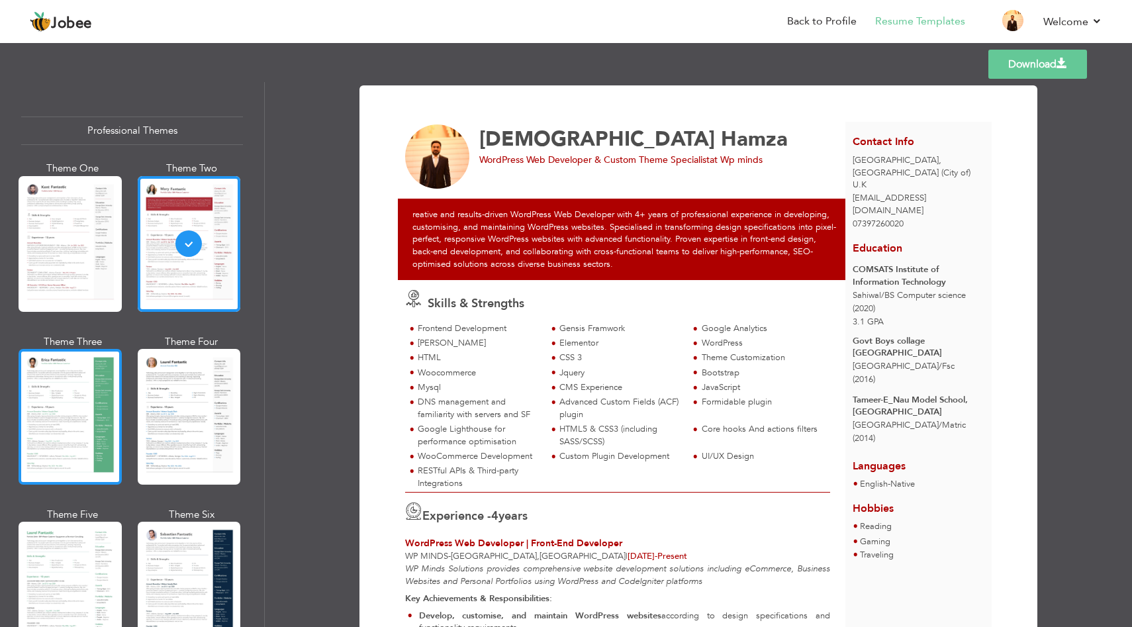
click at [99, 373] on div at bounding box center [70, 417] width 103 height 136
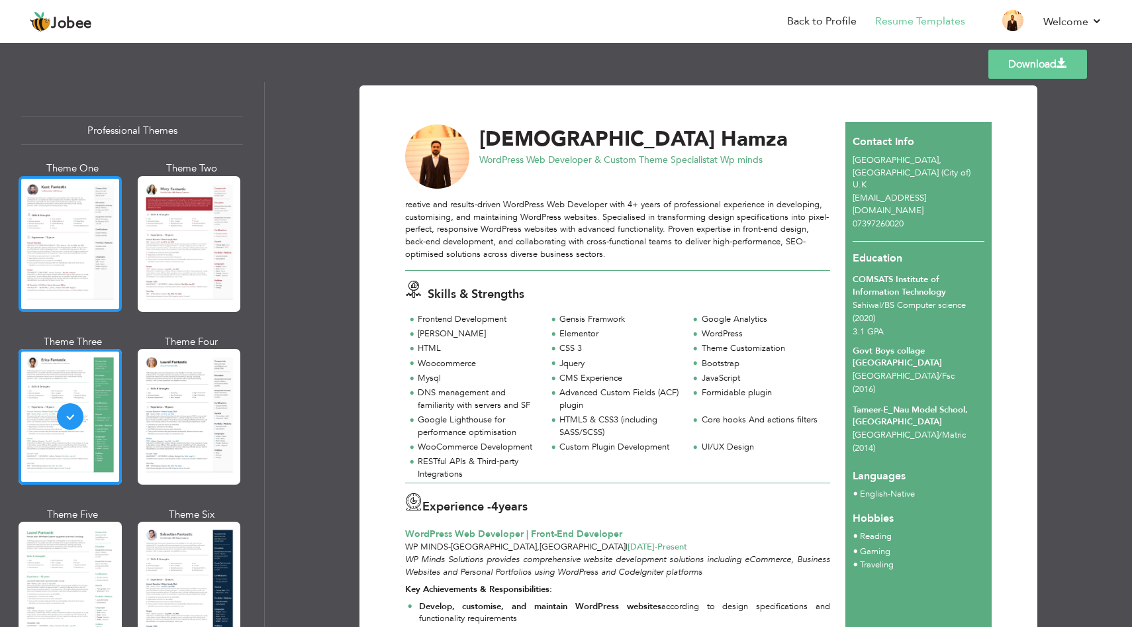
click at [54, 237] on div at bounding box center [70, 244] width 103 height 136
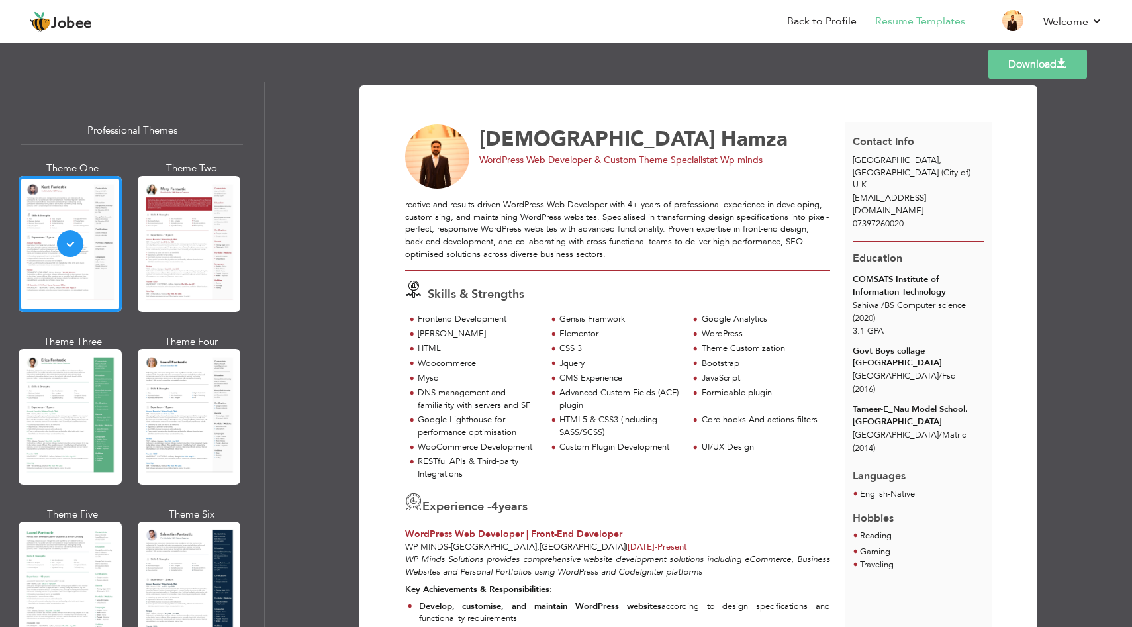
click at [1068, 70] on link "Download" at bounding box center [1037, 64] width 99 height 29
